Goal: Contribute content

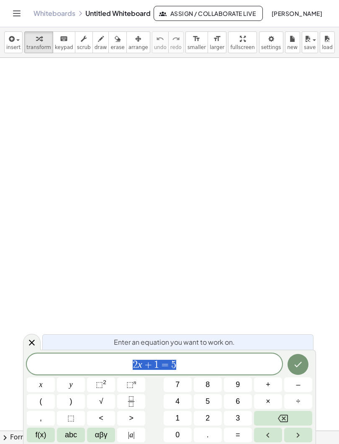
click at [304, 15] on span "[PERSON_NAME]" at bounding box center [296, 14] width 51 height 8
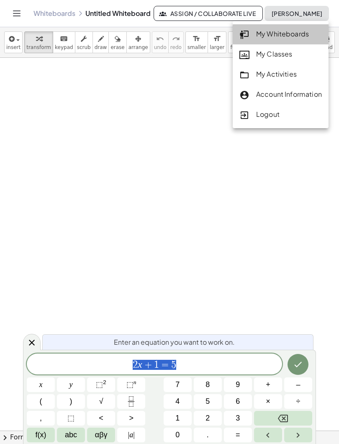
click at [294, 31] on div "My Whiteboards" at bounding box center [280, 34] width 82 height 11
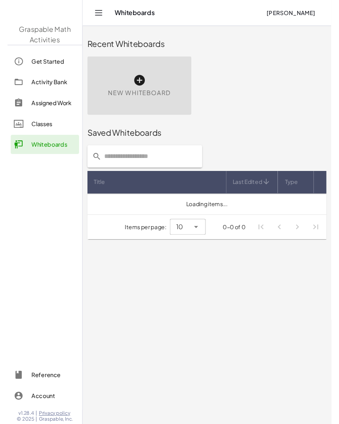
scroll to position [20, 0]
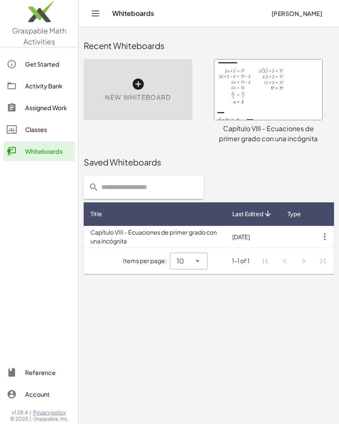
click at [254, 209] on span "Last Edited" at bounding box center [247, 213] width 31 height 9
click at [253, 209] on span "Last Edited" at bounding box center [247, 213] width 31 height 9
click at [324, 229] on icon "button" at bounding box center [324, 236] width 15 height 15
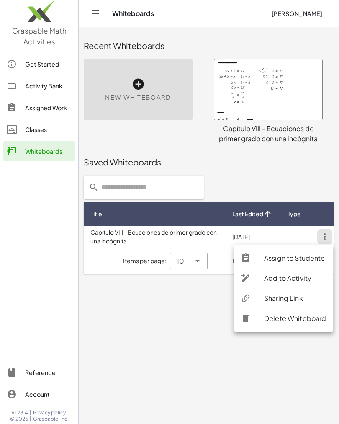
click at [276, 273] on div "Add to Activity" at bounding box center [295, 278] width 62 height 10
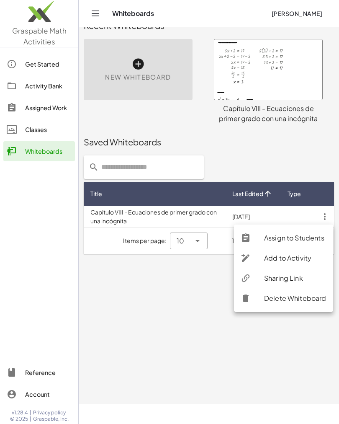
scroll to position [0, 0]
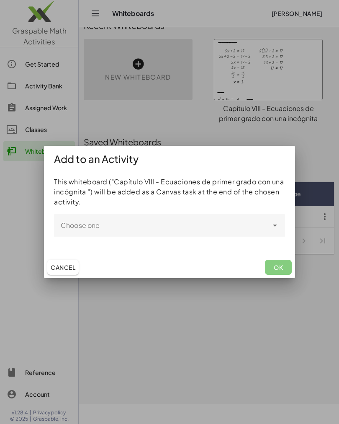
click at [280, 215] on div at bounding box center [274, 225] width 12 height 23
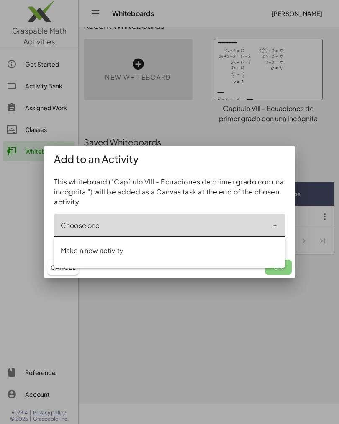
click at [276, 220] on icon "Close" at bounding box center [275, 225] width 10 height 10
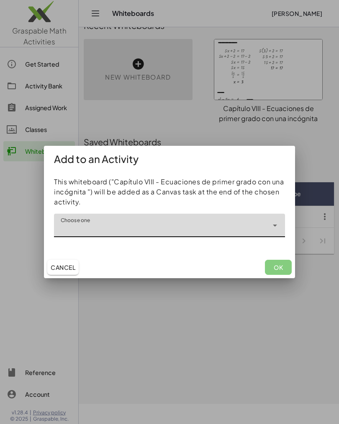
click at [112, 310] on div at bounding box center [169, 212] width 339 height 424
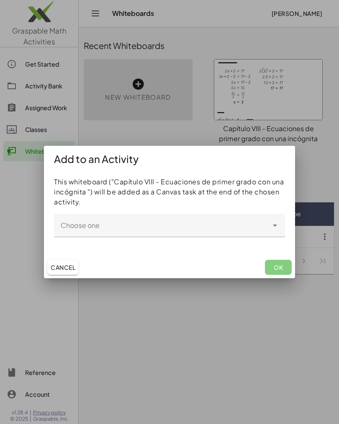
scroll to position [20, 0]
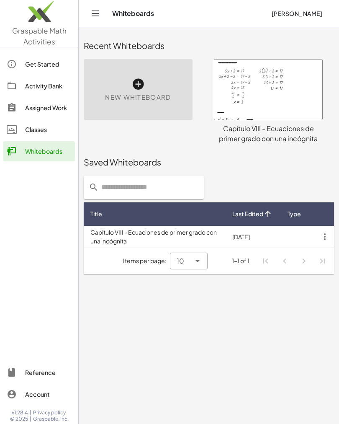
click at [169, 226] on td "Capítulo VIII - Ecuaciones de primer grado con una incógnita" at bounding box center [155, 237] width 142 height 22
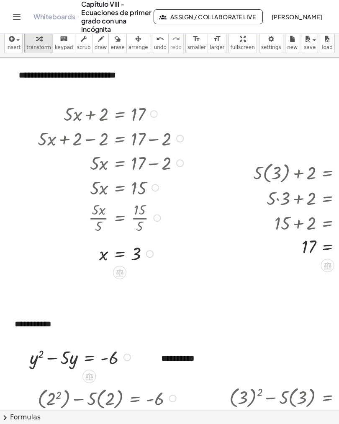
click at [137, 51] on button "arrange" at bounding box center [138, 42] width 24 height 22
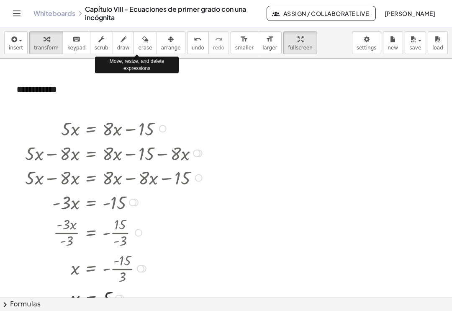
scroll to position [492, 0]
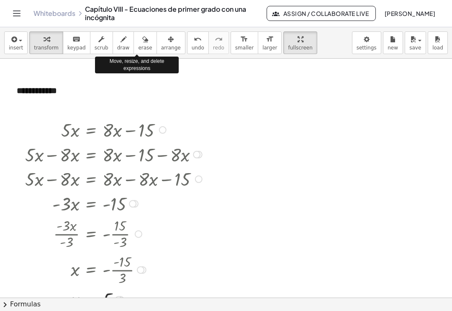
click at [12, 39] on icon "button" at bounding box center [14, 39] width 8 height 10
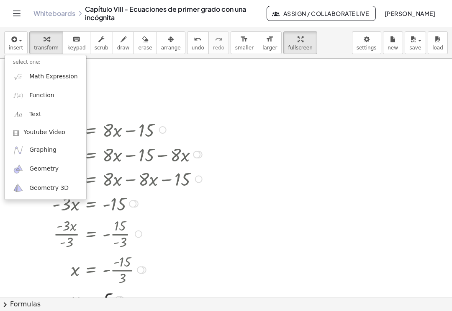
click at [28, 107] on link "Text" at bounding box center [46, 114] width 82 height 19
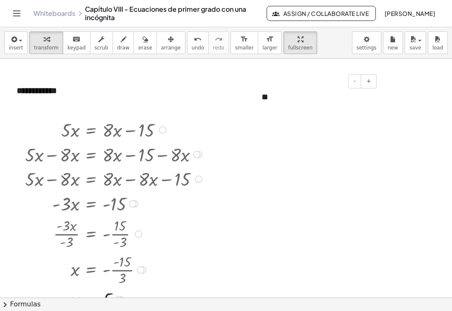
click at [264, 95] on div "**" at bounding box center [316, 96] width 126 height 28
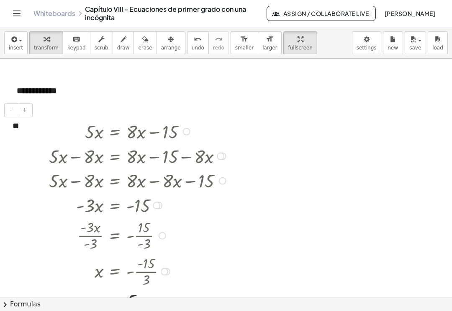
click at [23, 109] on span "+" at bounding box center [24, 109] width 5 height 7
click at [12, 109] on span "-" at bounding box center [11, 109] width 2 height 7
click at [29, 107] on button "+" at bounding box center [25, 110] width 16 height 14
click at [10, 106] on button "-" at bounding box center [10, 110] width 13 height 14
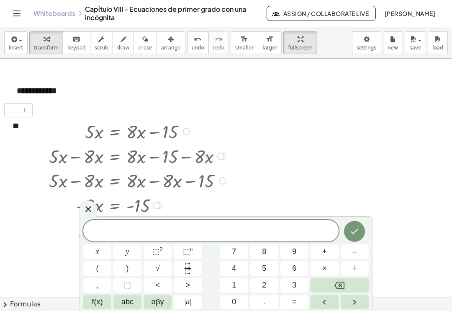
click at [88, 208] on icon at bounding box center [88, 209] width 10 height 10
click at [88, 207] on icon at bounding box center [88, 209] width 10 height 10
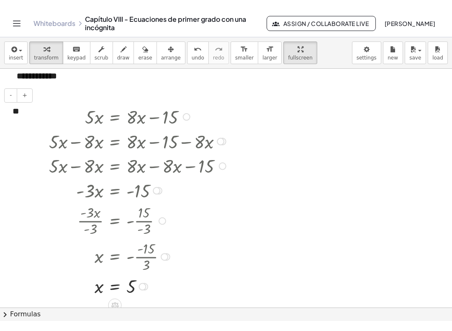
scroll to position [515, 0]
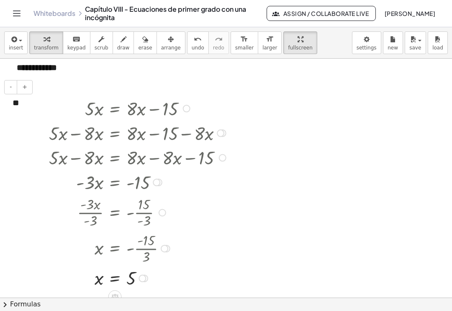
click at [339, 42] on span "button" at bounding box center [418, 40] width 2 height 6
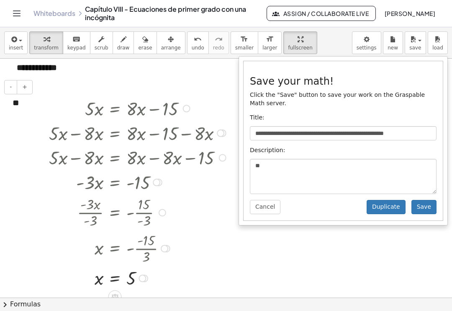
click at [339, 206] on button "Save" at bounding box center [424, 207] width 25 height 14
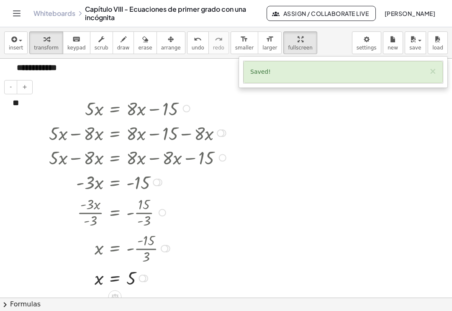
click at [339, 68] on button "×" at bounding box center [433, 71] width 8 height 9
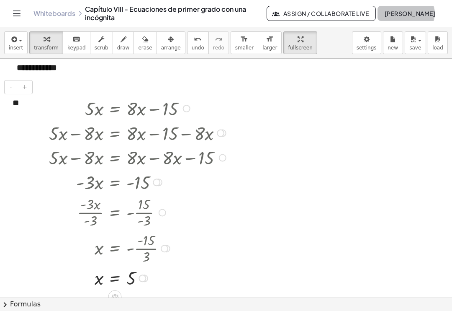
click at [339, 11] on span "[PERSON_NAME]" at bounding box center [409, 14] width 51 height 8
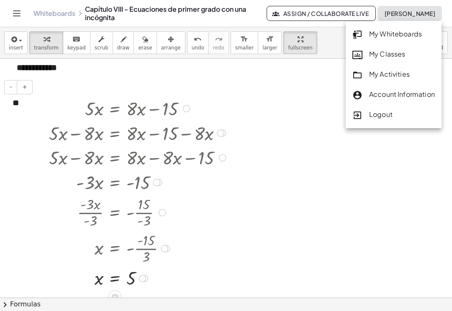
click at [339, 114] on div "Logout" at bounding box center [394, 114] width 82 height 11
